Goal: Task Accomplishment & Management: Manage account settings

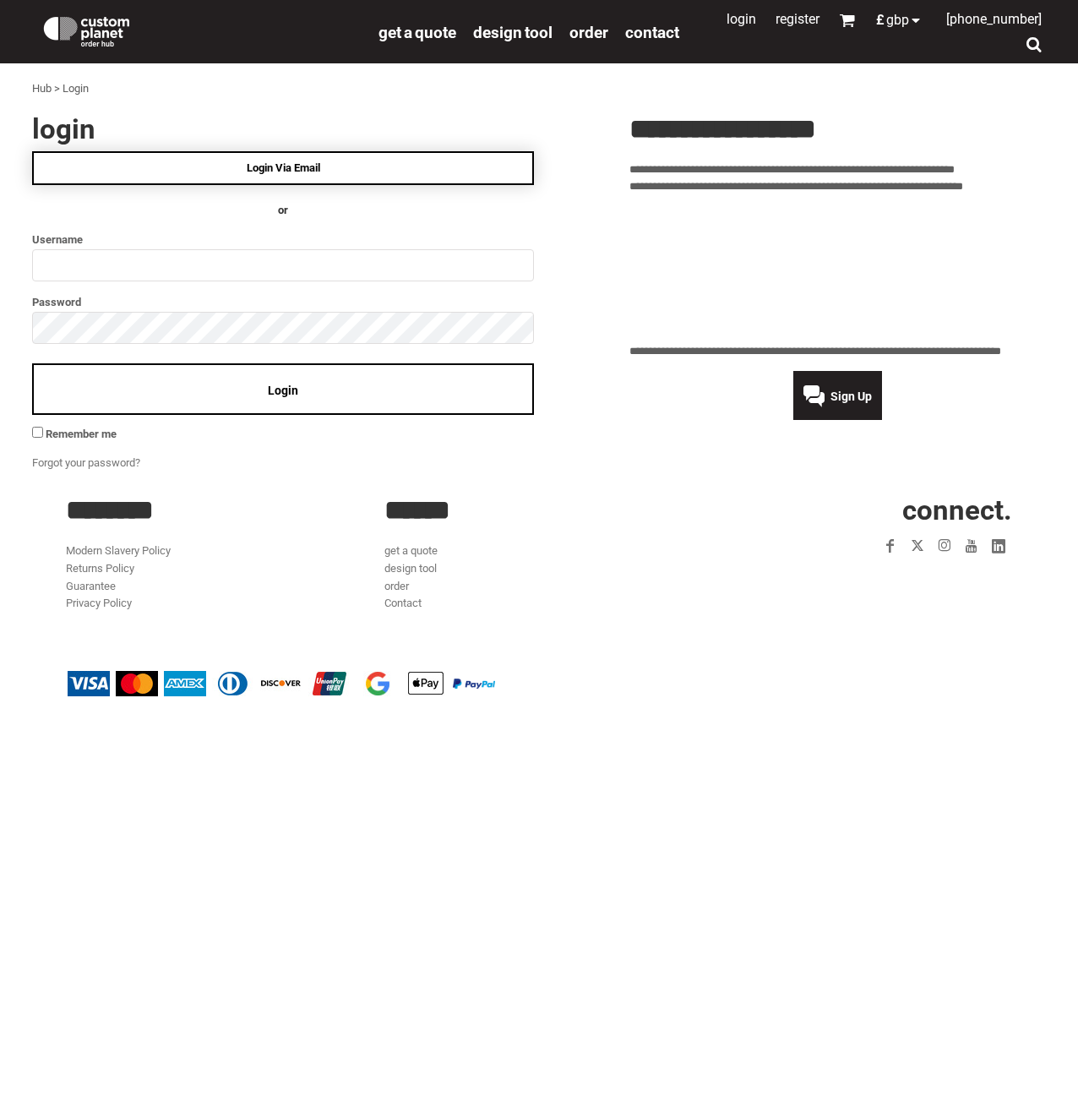
click at [309, 172] on span "Login Via Email" at bounding box center [283, 167] width 73 height 13
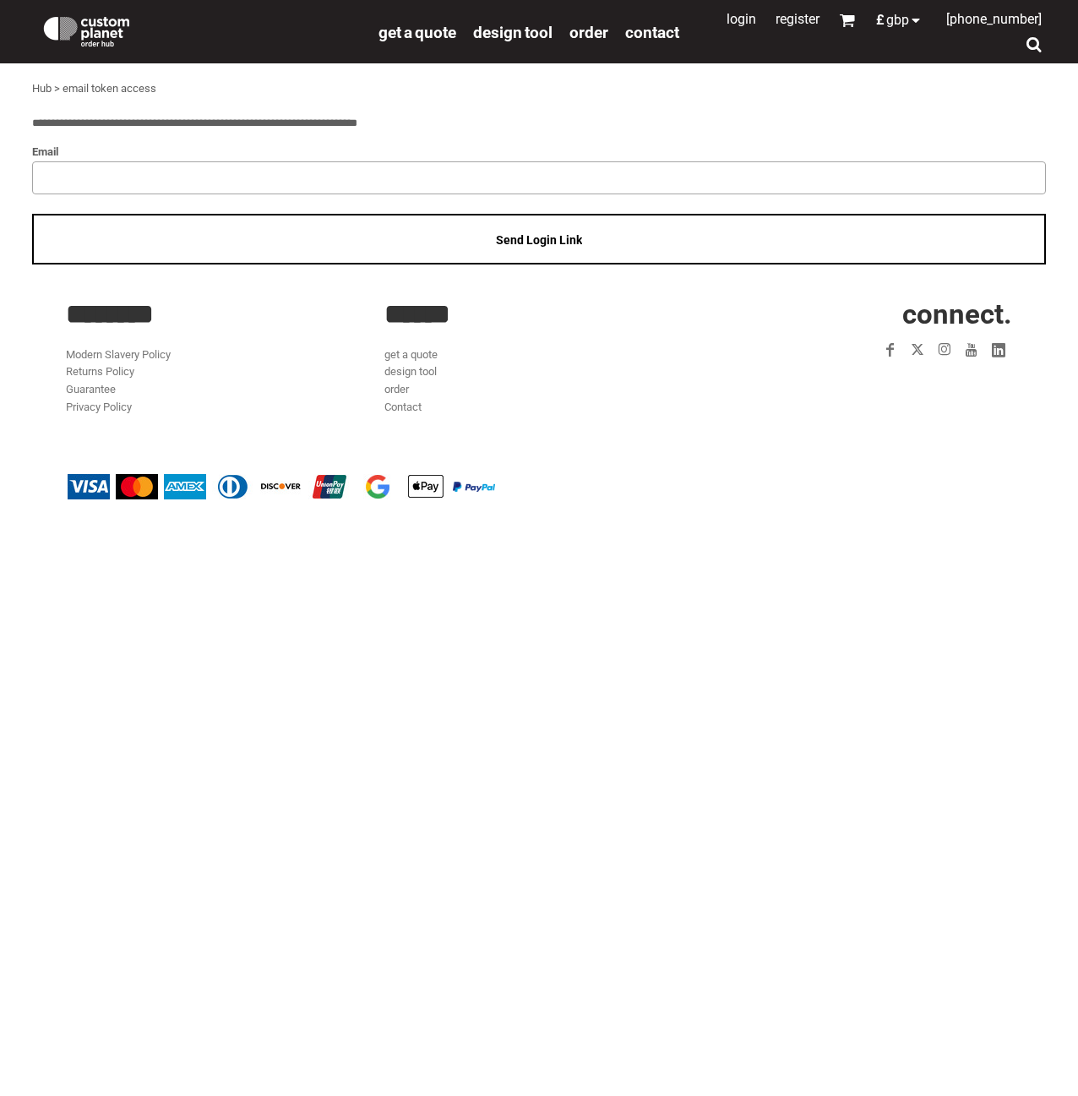
click at [236, 187] on input "email" at bounding box center [539, 177] width 1014 height 32
type input "**********"
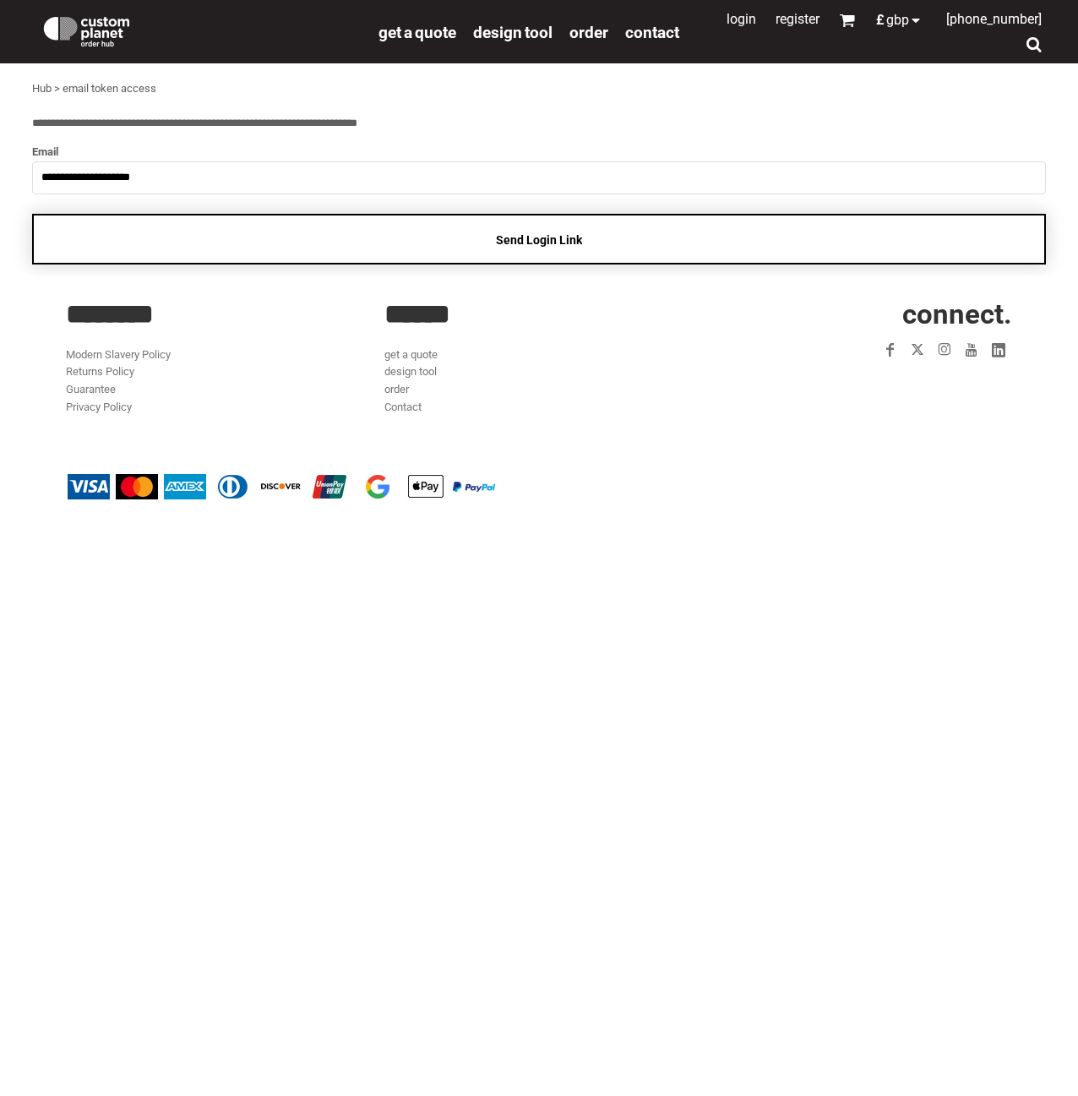
click at [661, 255] on div "Send Login Link" at bounding box center [539, 240] width 1014 height 52
